Goal: Task Accomplishment & Management: Manage account settings

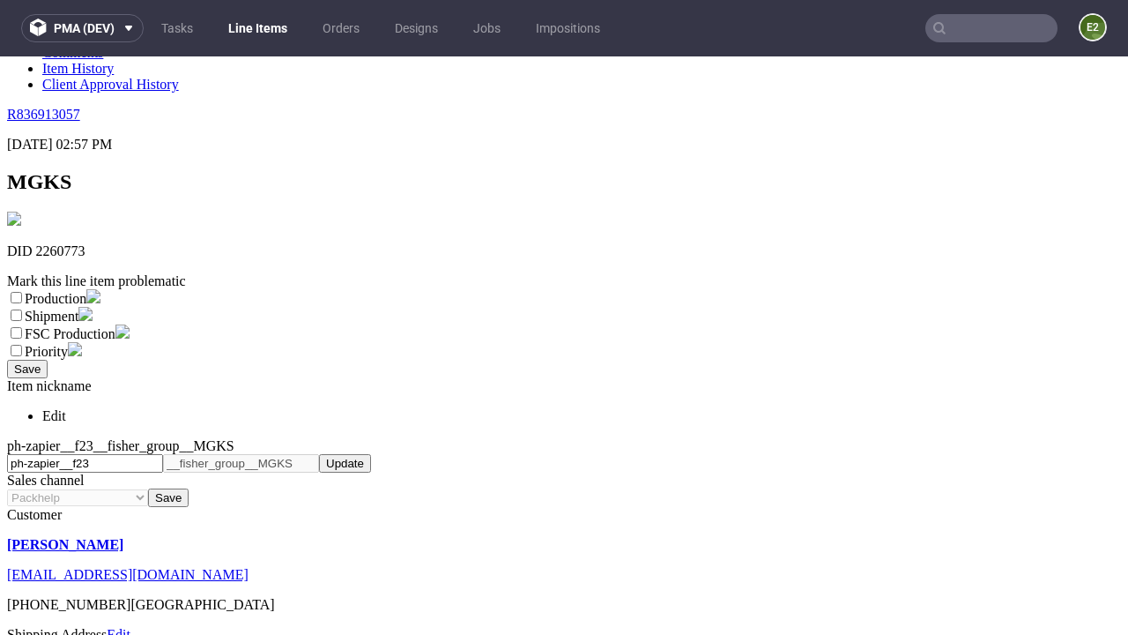
scroll to position [310, 0]
select select "dtp_ca_needed"
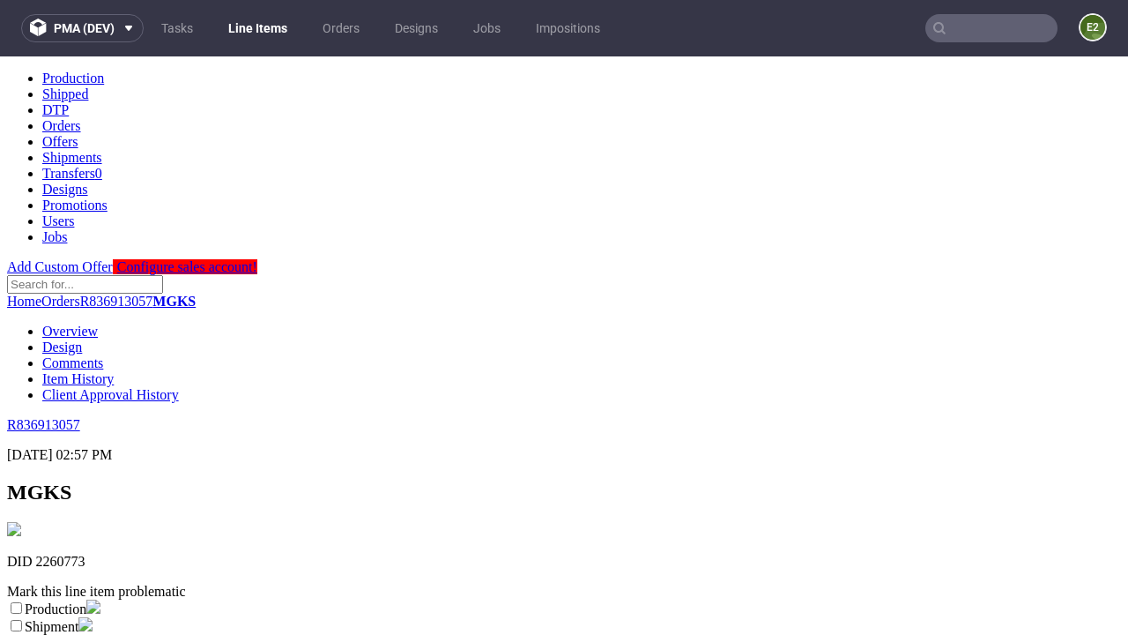
scroll to position [0, 0]
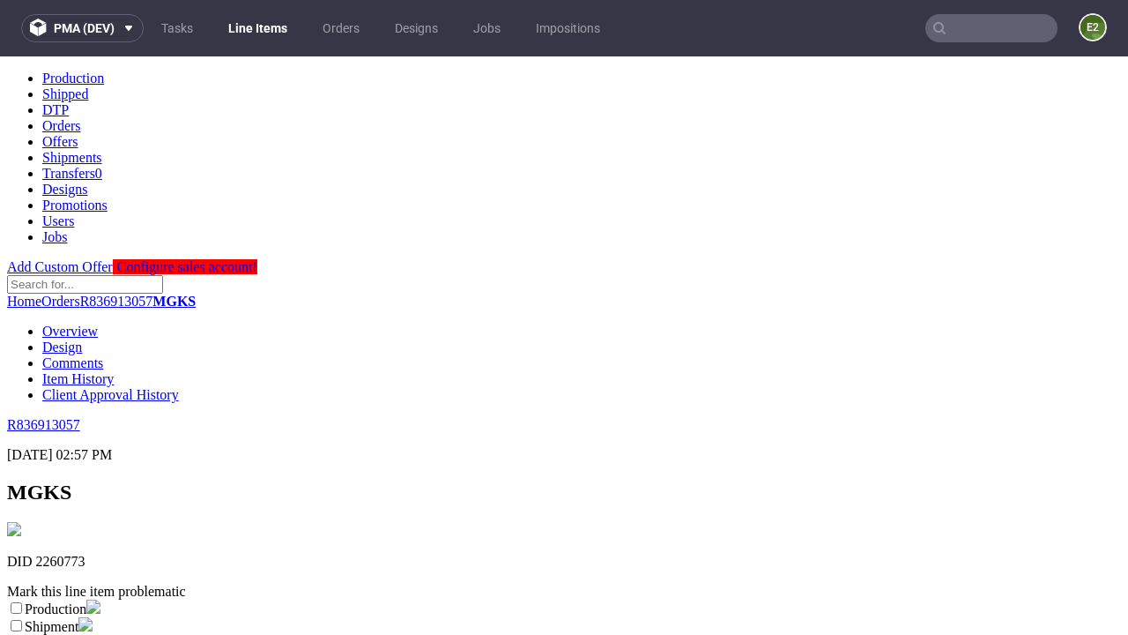
checkbox input "true"
